Goal: Find specific page/section: Find specific page/section

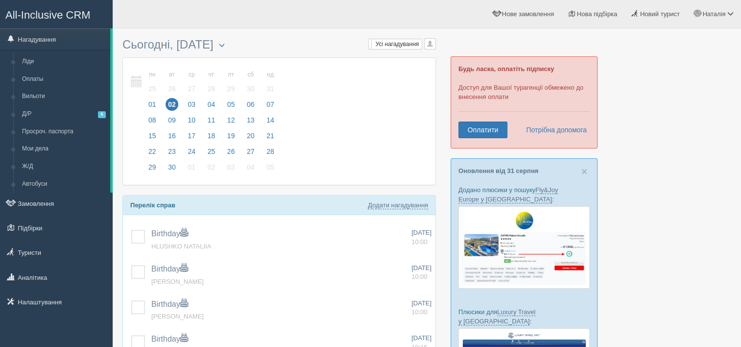
click at [656, 155] on div at bounding box center [426, 283] width 609 height 501
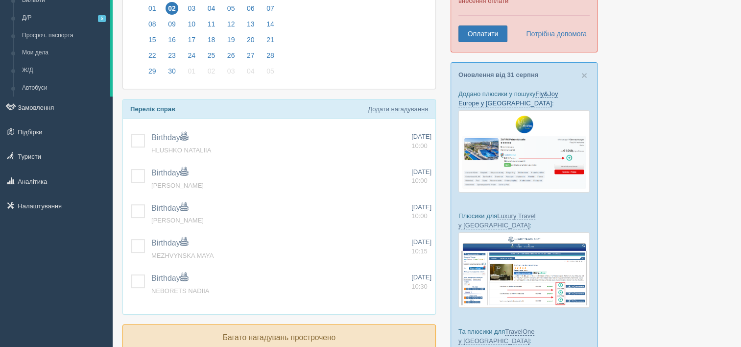
scroll to position [196, 0]
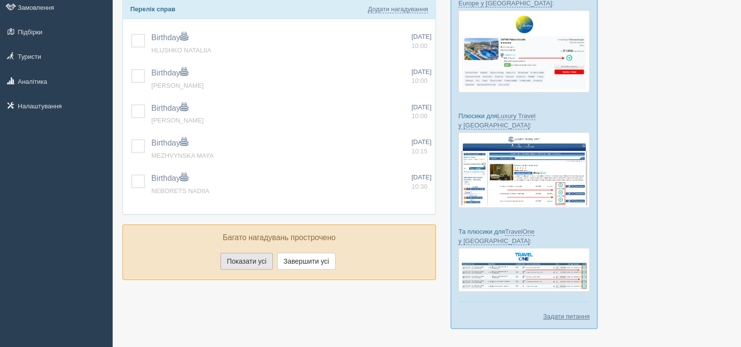
click at [260, 264] on button "Показати усі" at bounding box center [246, 261] width 52 height 17
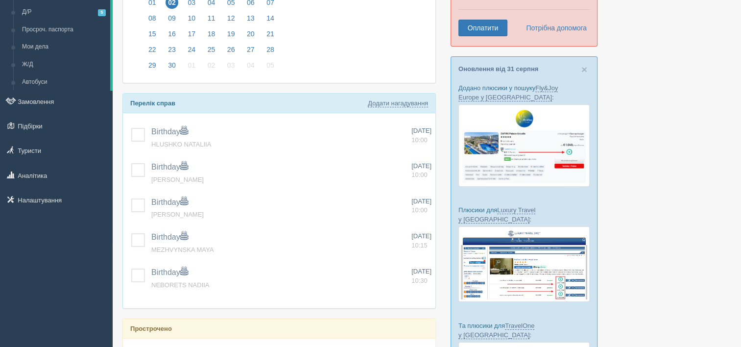
scroll to position [0, 0]
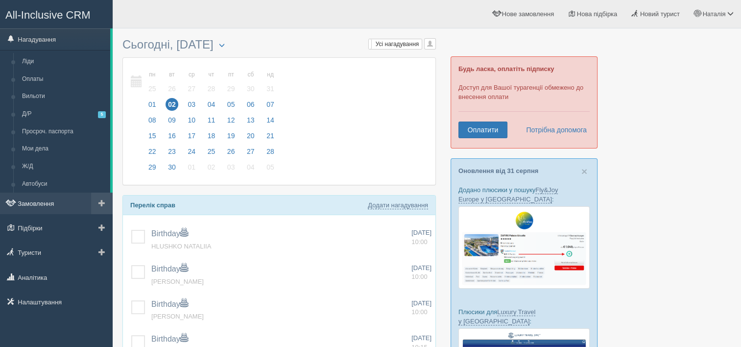
click at [55, 203] on link "Замовлення" at bounding box center [56, 203] width 113 height 22
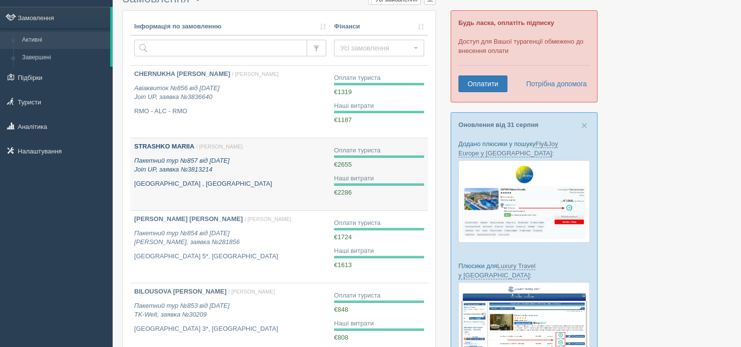
scroll to position [147, 0]
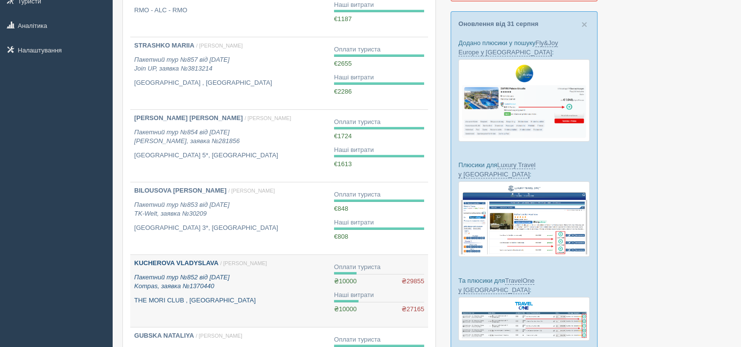
click at [189, 263] on b "KUCHEROVA VLADYSLAVA" at bounding box center [176, 262] width 84 height 7
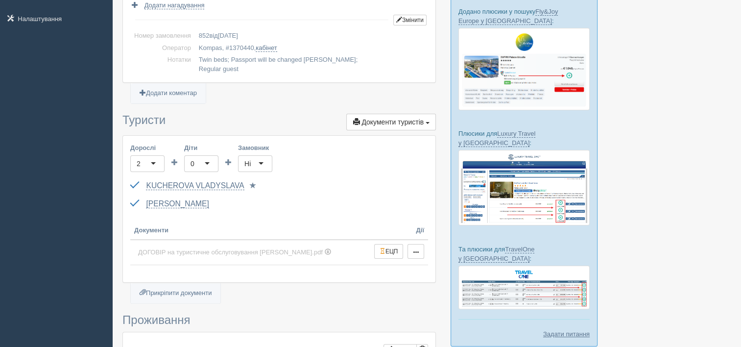
scroll to position [147, 0]
